Goal: Submit feedback/report problem

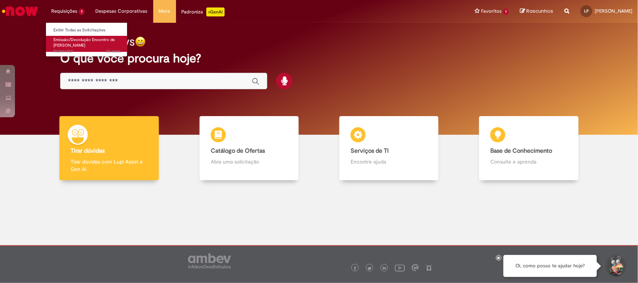
click at [59, 46] on span "Emissão/Devolução Encontro de [PERSON_NAME]" at bounding box center [83, 43] width 61 height 12
click at [73, 47] on span "Emissão/Devolução Encontro de [PERSON_NAME]" at bounding box center [83, 43] width 61 height 12
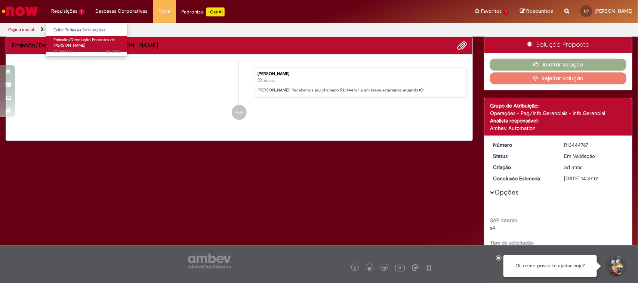
click at [73, 47] on span "Emissão/Devolução Encontro de [PERSON_NAME]" at bounding box center [83, 43] width 61 height 12
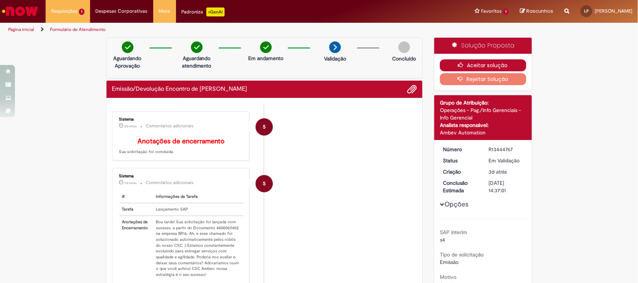
click at [458, 66] on icon "button" at bounding box center [462, 64] width 9 height 5
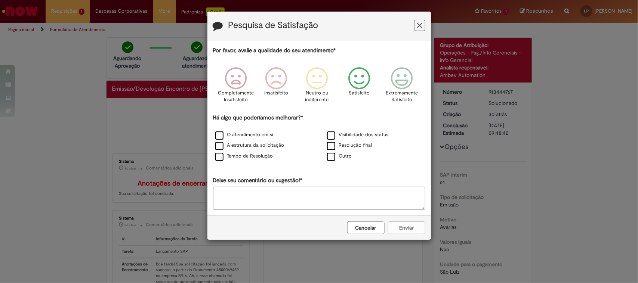
click at [353, 80] on icon "Feedback" at bounding box center [359, 78] width 28 height 22
click at [217, 136] on label "O atendimento em si" at bounding box center [244, 135] width 58 height 7
click at [408, 228] on button "Enviar" at bounding box center [406, 228] width 37 height 13
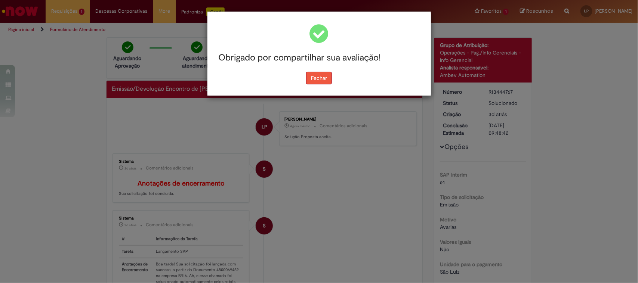
click at [325, 76] on button "Fechar" at bounding box center [319, 78] width 26 height 13
